Goal: Task Accomplishment & Management: Manage account settings

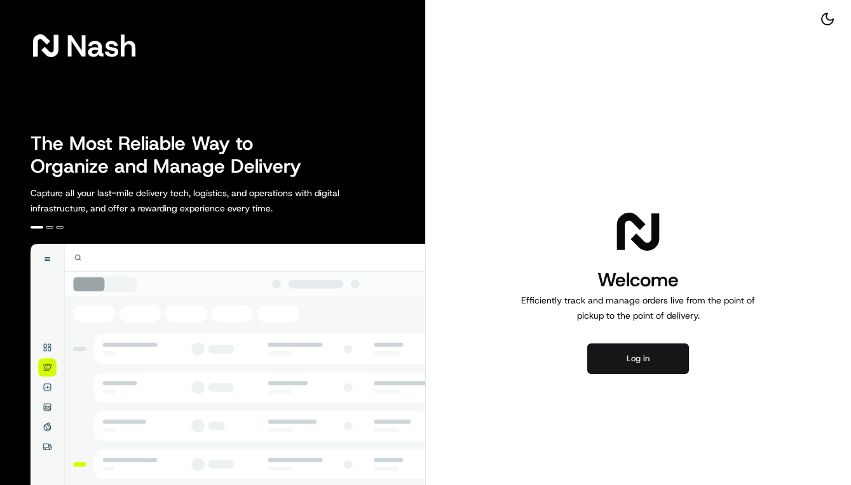
click at [618, 355] on button "Log in" at bounding box center [638, 359] width 102 height 30
